Goal: Information Seeking & Learning: Find specific fact

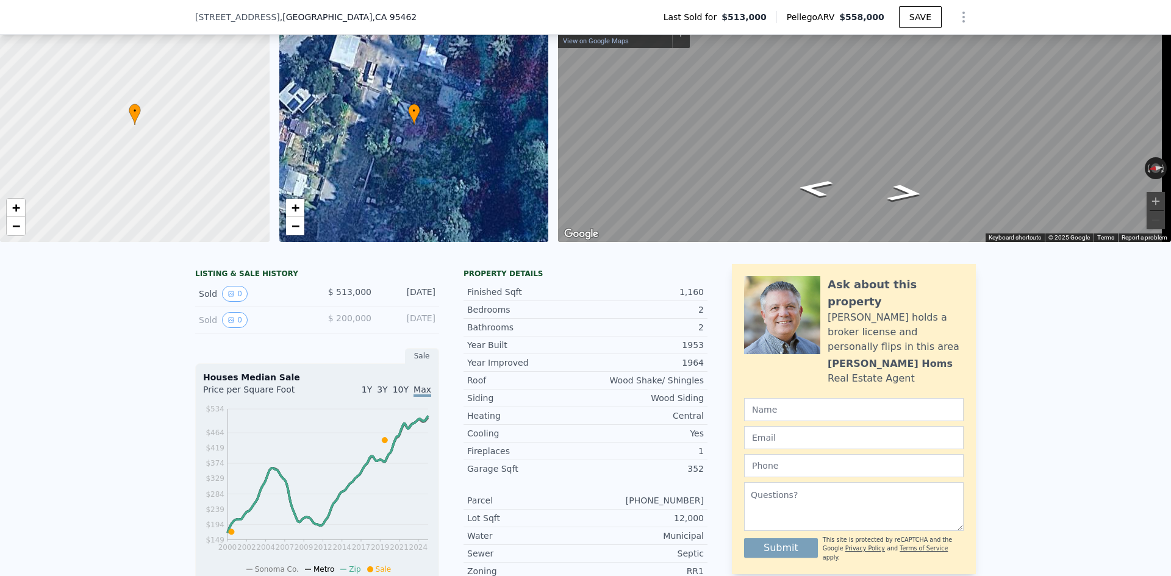
scroll to position [122, 0]
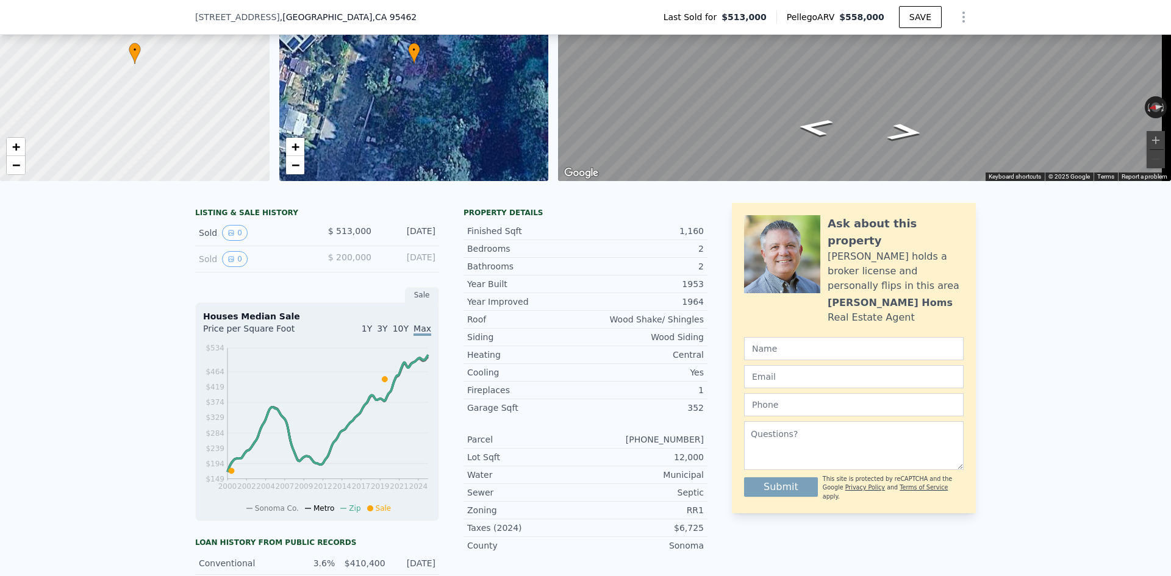
click at [279, 241] on div "Sold 0" at bounding box center [253, 233] width 109 height 16
click at [274, 241] on div "Sold 0" at bounding box center [253, 233] width 109 height 16
click at [232, 266] on button "0" at bounding box center [235, 259] width 26 height 16
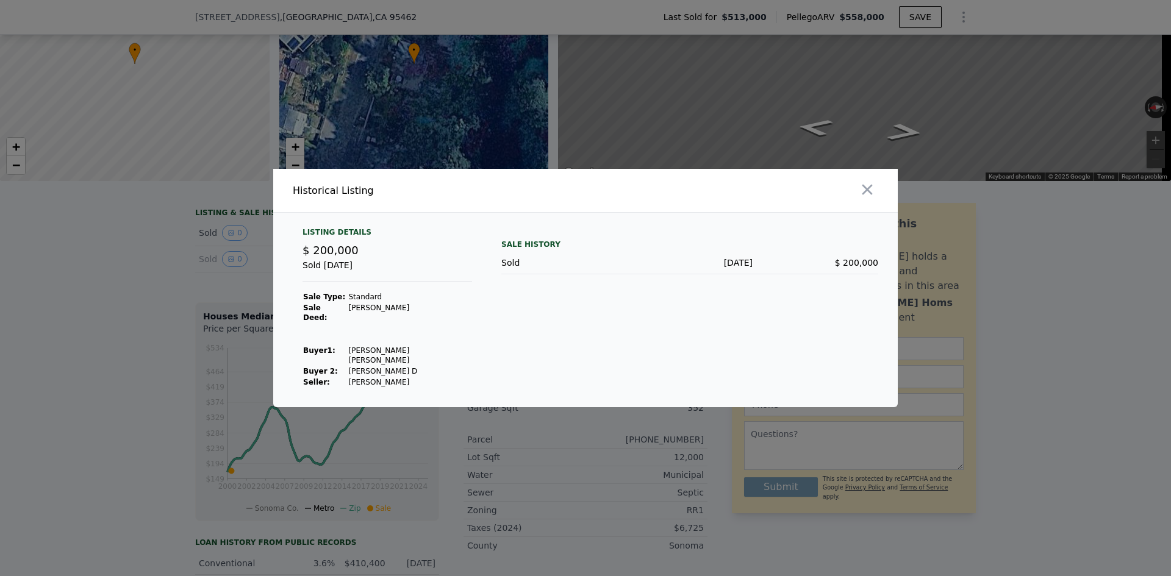
click at [376, 366] on td "[PERSON_NAME] D" at bounding box center [410, 371] width 124 height 11
click at [864, 198] on icon "button" at bounding box center [867, 189] width 17 height 17
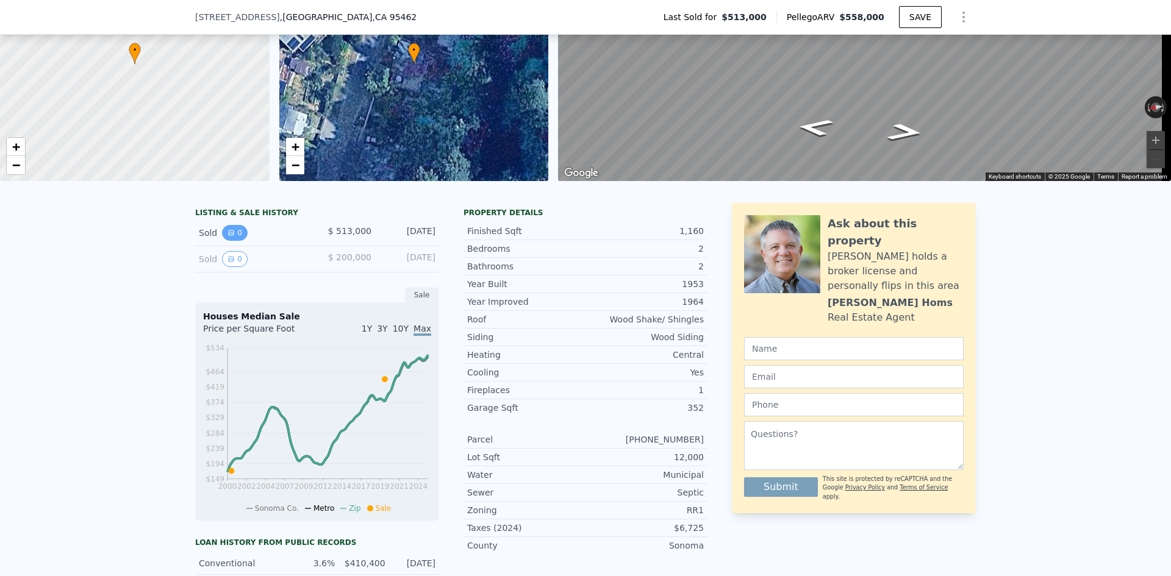
click at [225, 241] on button "0" at bounding box center [235, 233] width 26 height 16
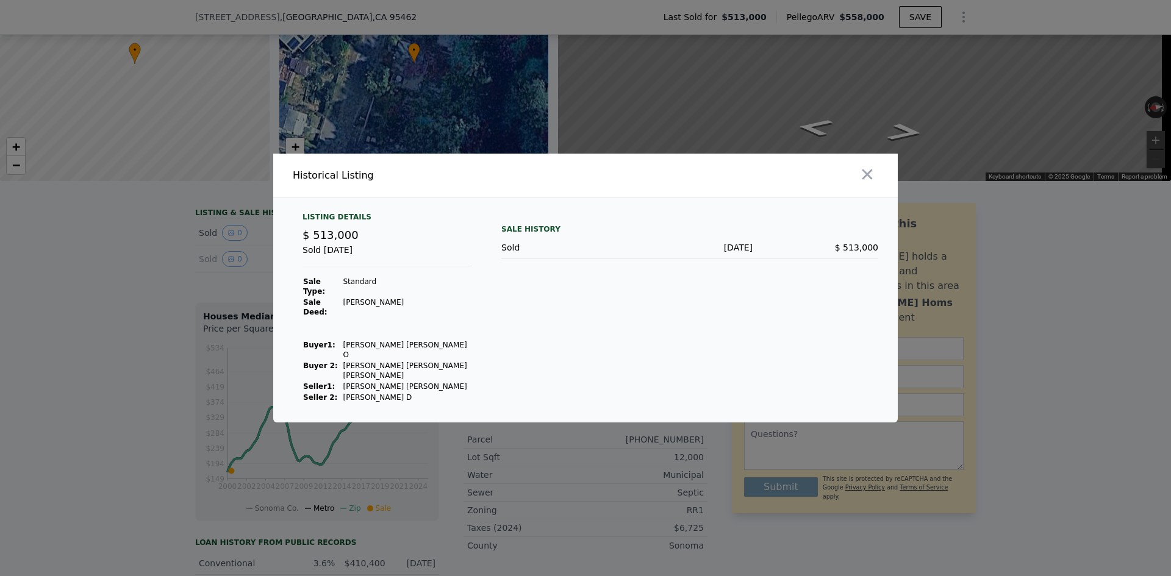
drag, startPoint x: 315, startPoint y: 270, endPoint x: 492, endPoint y: 273, distance: 176.3
click at [479, 272] on div "Listing Details $ 513,000 Sold [DATE] Sale Type: Standard Sale Deed: [PERSON_NA…" at bounding box center [387, 307] width 189 height 191
click at [492, 273] on div "Listing Details $ 513,000 Sold [DATE] Sale Type: Standard Sale Deed: [PERSON_NA…" at bounding box center [585, 317] width 625 height 210
click at [867, 183] on icon "button" at bounding box center [867, 174] width 17 height 17
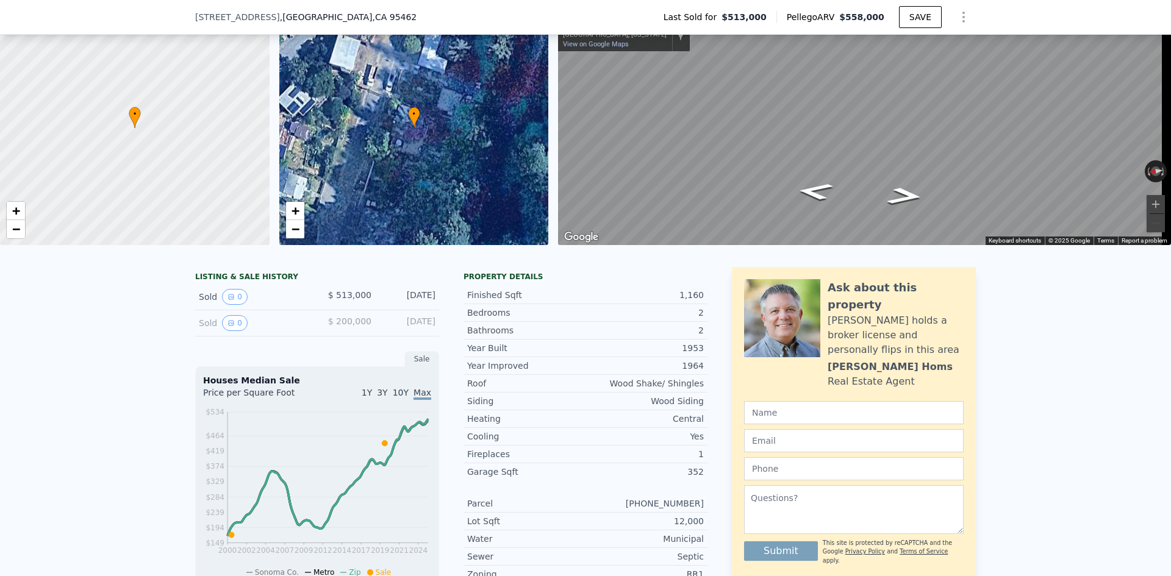
scroll to position [0, 0]
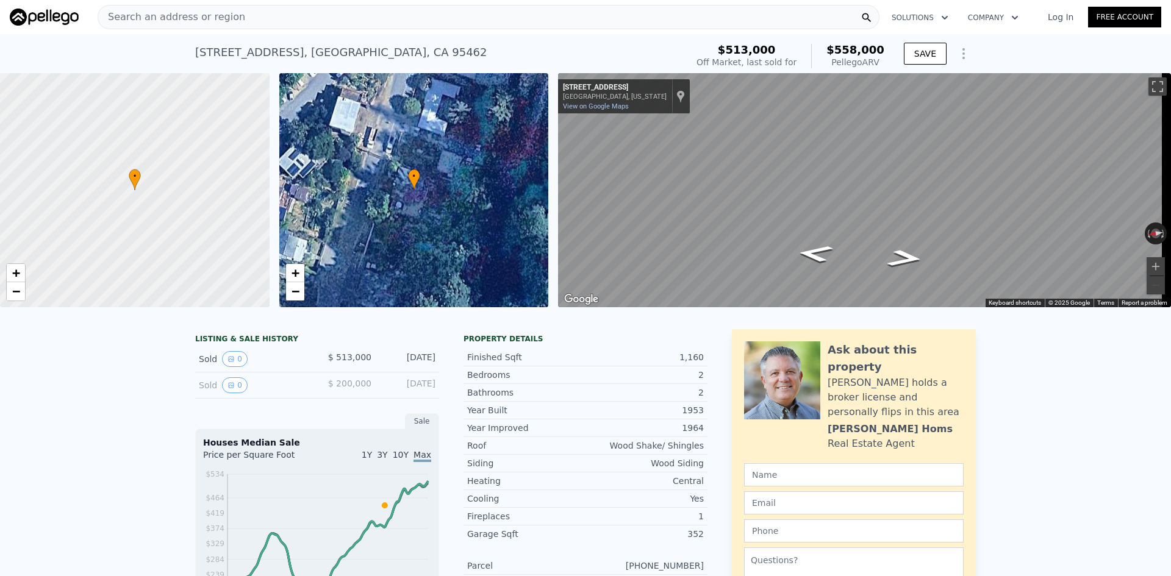
click at [248, 346] on div "LISTING & SALE HISTORY" at bounding box center [317, 340] width 244 height 12
click at [199, 364] on div "Sold 0" at bounding box center [253, 359] width 109 height 16
click at [199, 365] on div "Sold 0" at bounding box center [253, 359] width 109 height 16
click at [199, 393] on div "Sold 0" at bounding box center [253, 386] width 109 height 16
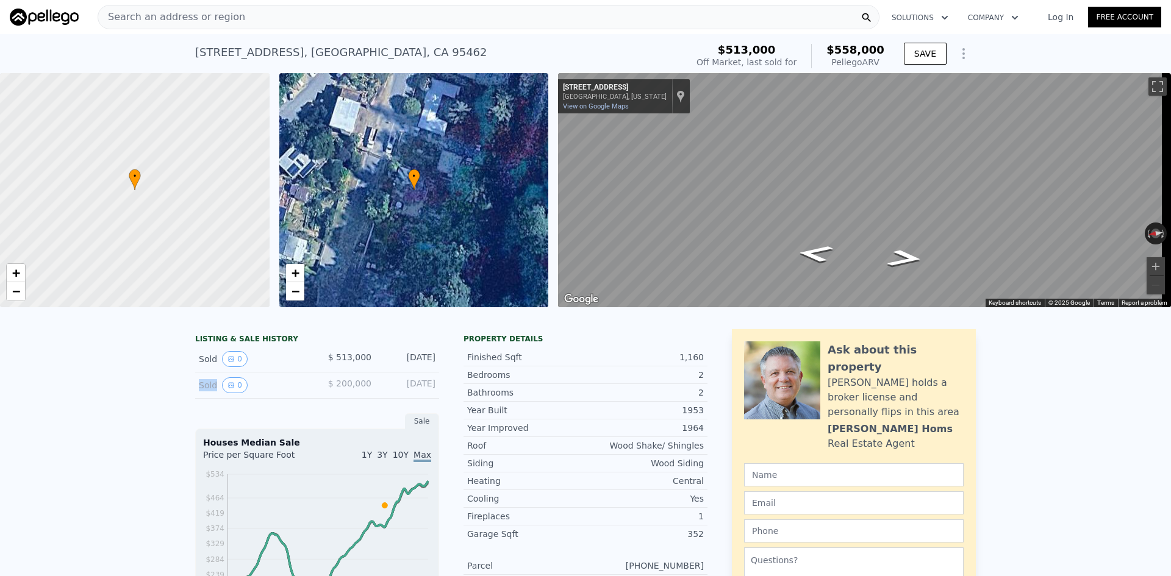
click at [199, 393] on div "Sold 0" at bounding box center [253, 386] width 109 height 16
click at [229, 388] on icon "View historical data" at bounding box center [231, 385] width 5 height 5
click at [229, 363] on icon "View historical data" at bounding box center [231, 359] width 7 height 7
click at [354, 384] on div "Sold 0 $ 200,000 [DATE]" at bounding box center [317, 386] width 244 height 26
click at [265, 16] on div "Search an address or region" at bounding box center [489, 17] width 782 height 24
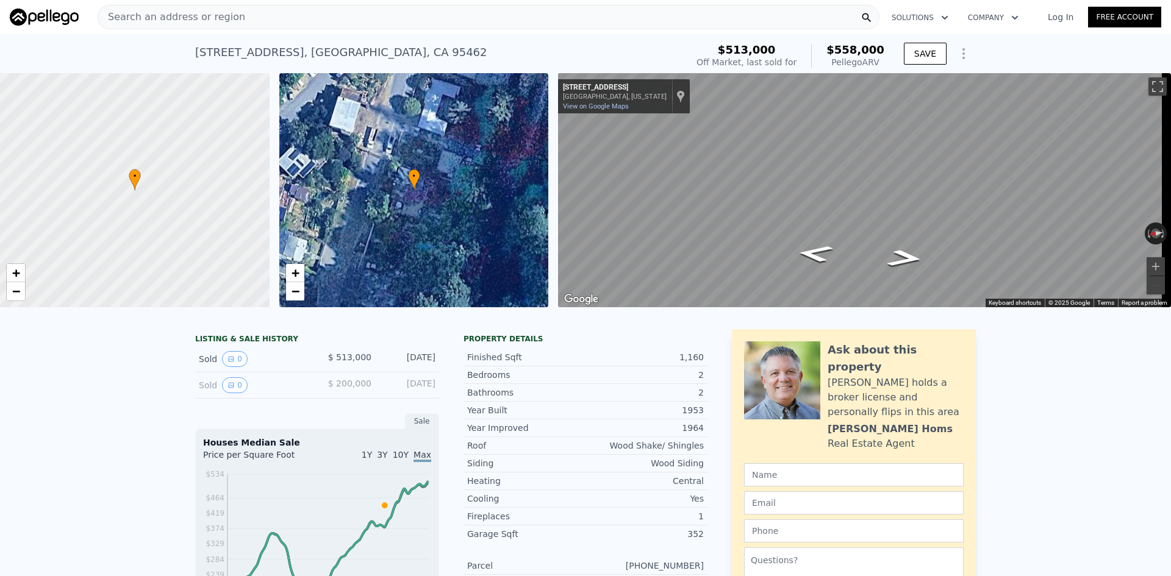
click at [242, 15] on div "Search an address or region" at bounding box center [489, 17] width 782 height 24
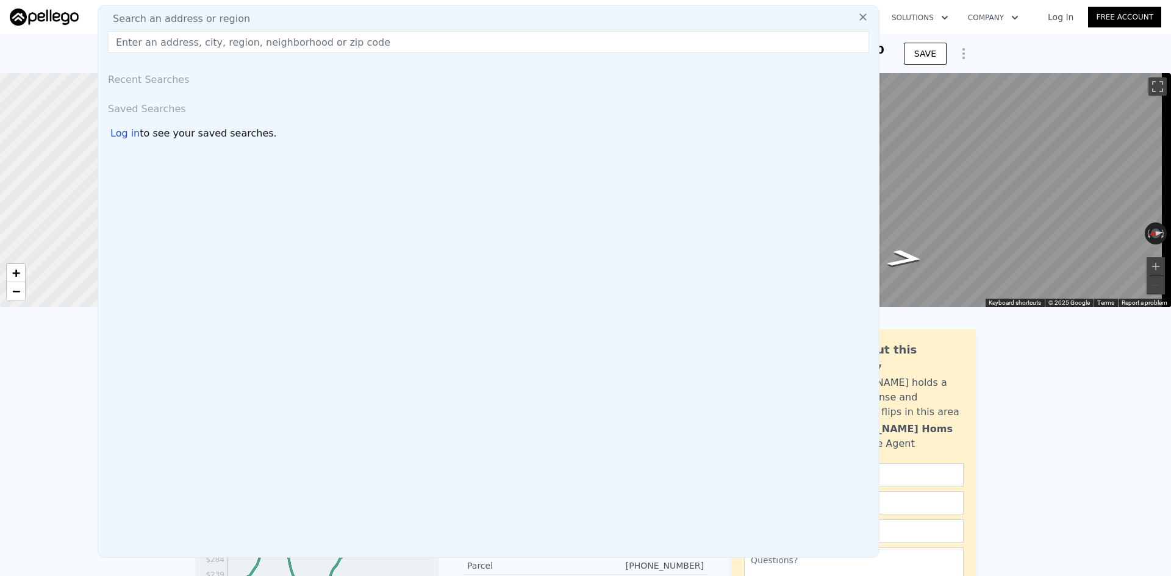
click at [239, 18] on div "Search an address or region" at bounding box center [488, 19] width 771 height 15
click at [41, 234] on div at bounding box center [134, 190] width 323 height 281
